Goal: Find contact information: Find contact information

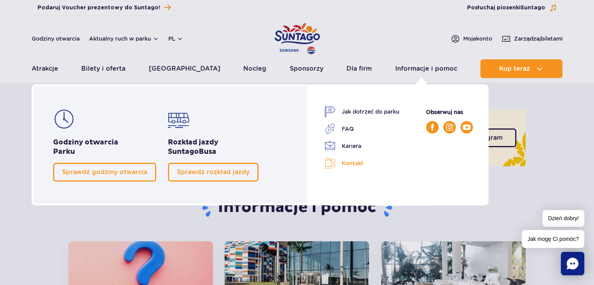
click at [349, 159] on link "Kontakt" at bounding box center [362, 163] width 75 height 11
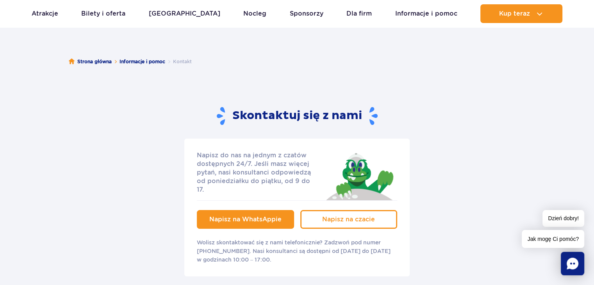
click at [234, 215] on link "Napisz na WhatsAppie" at bounding box center [245, 219] width 97 height 19
